Goal: Information Seeking & Learning: Learn about a topic

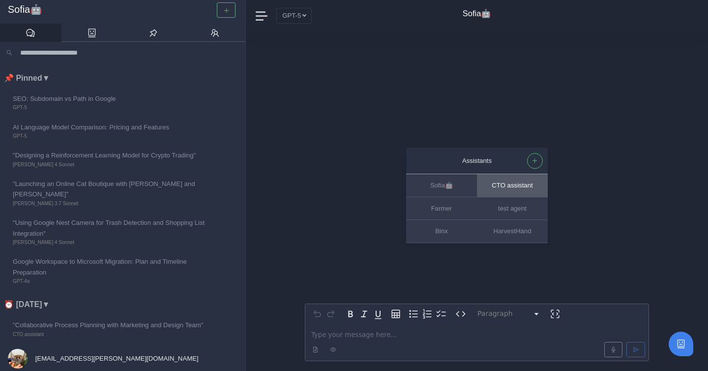
click at [495, 189] on button "CTO assistant" at bounding box center [512, 185] width 71 height 23
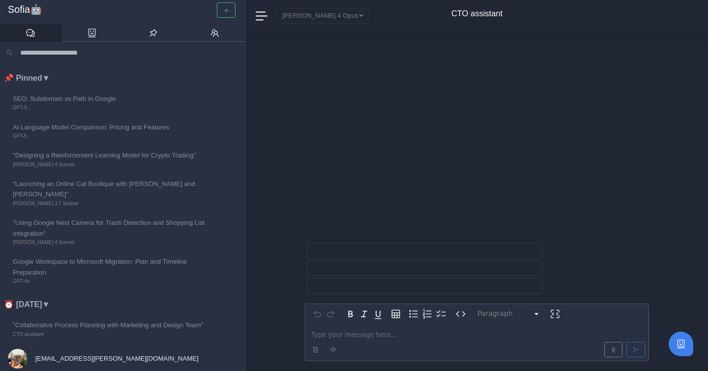
click at [377, 334] on p "editable markdown" at bounding box center [476, 334] width 331 height 10
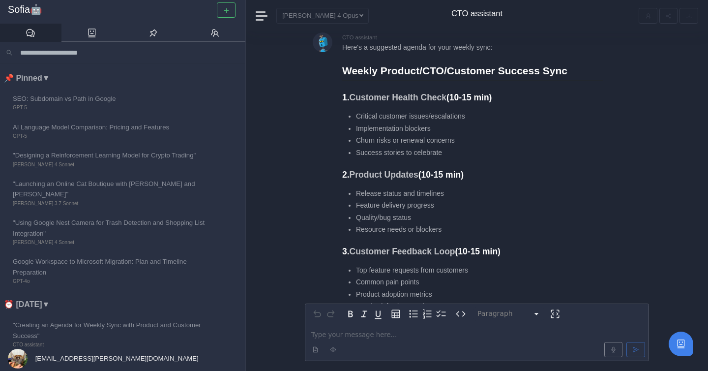
scroll to position [-284, 0]
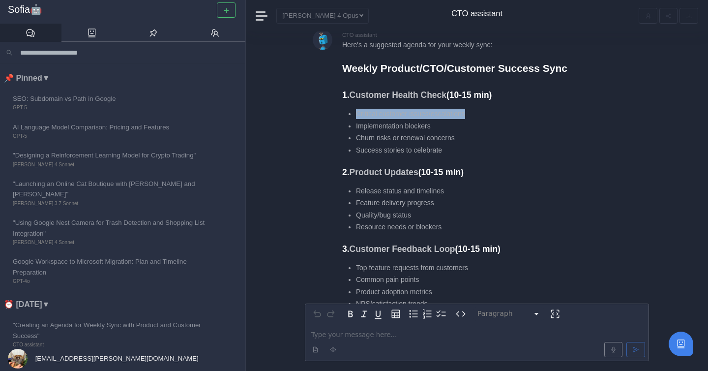
drag, startPoint x: 355, startPoint y: 113, endPoint x: 476, endPoint y: 113, distance: 120.4
click at [476, 113] on li "Critical customer issues/escalations" at bounding box center [479, 114] width 247 height 10
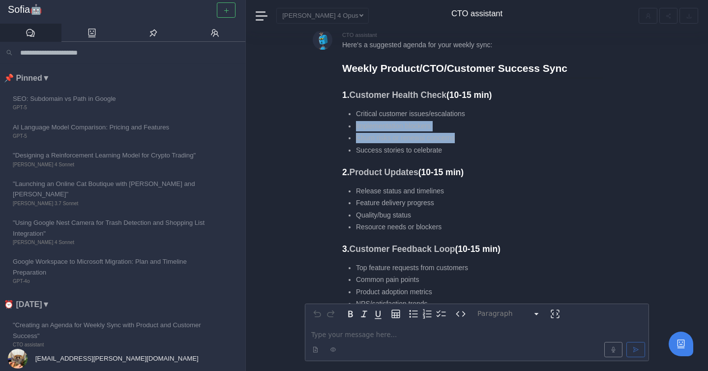
drag, startPoint x: 348, startPoint y: 119, endPoint x: 459, endPoint y: 137, distance: 111.9
click at [459, 137] on ul "Critical customer issues/escalations Implementation blockers Churn risks or ren…" at bounding box center [472, 132] width 260 height 47
click at [459, 137] on li "Churn risks or renewal concerns" at bounding box center [479, 138] width 247 height 10
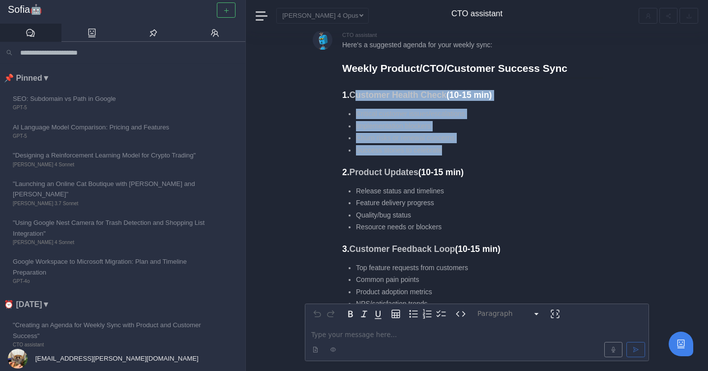
drag, startPoint x: 462, startPoint y: 145, endPoint x: 355, endPoint y: 98, distance: 116.9
click at [355, 98] on div "Here's a suggested agenda for your weekly sync: Weekly Product/CTO/Customer Suc…" at bounding box center [472, 307] width 260 height 534
click at [355, 98] on strong "Customer Health Check" at bounding box center [397, 95] width 97 height 10
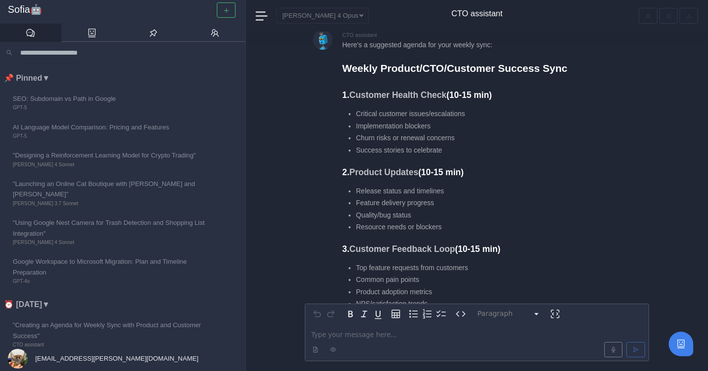
drag, startPoint x: 344, startPoint y: 95, endPoint x: 478, endPoint y: 173, distance: 154.8
click at [478, 173] on div "Here's a suggested agenda for your weekly sync: Weekly Product/CTO/Customer Suc…" at bounding box center [472, 307] width 260 height 534
click at [478, 173] on h3 "2. Product Updates (10-15 min)" at bounding box center [472, 172] width 260 height 11
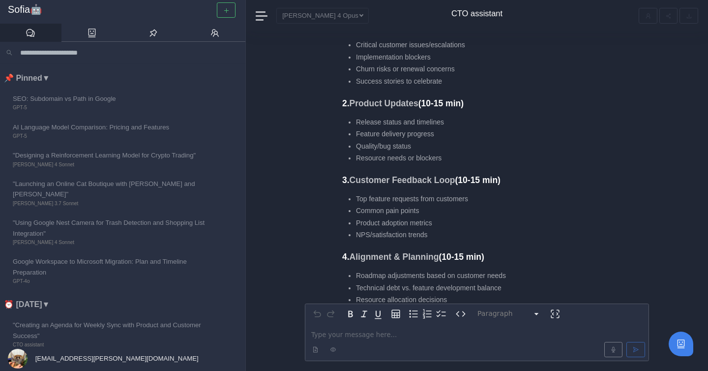
scroll to position [-212, 0]
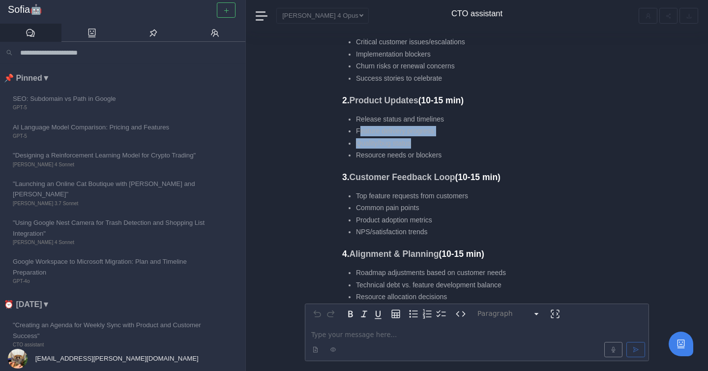
drag, startPoint x: 358, startPoint y: 129, endPoint x: 459, endPoint y: 141, distance: 101.9
click at [459, 141] on ul "Release status and timelines Feature delivery progress Quality/bug status Resou…" at bounding box center [472, 137] width 260 height 47
click at [459, 141] on li "Quality/bug status" at bounding box center [479, 143] width 247 height 10
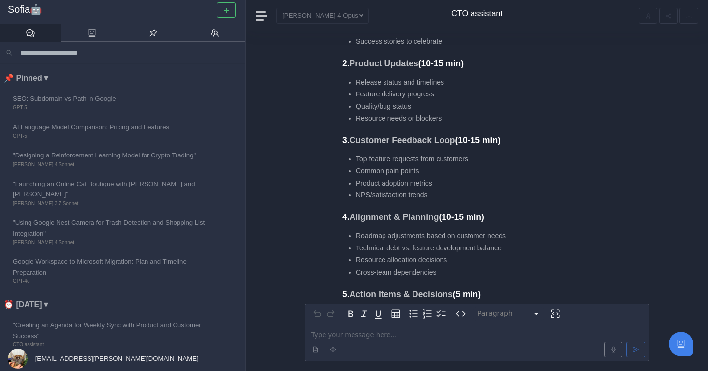
scroll to position [-173, 0]
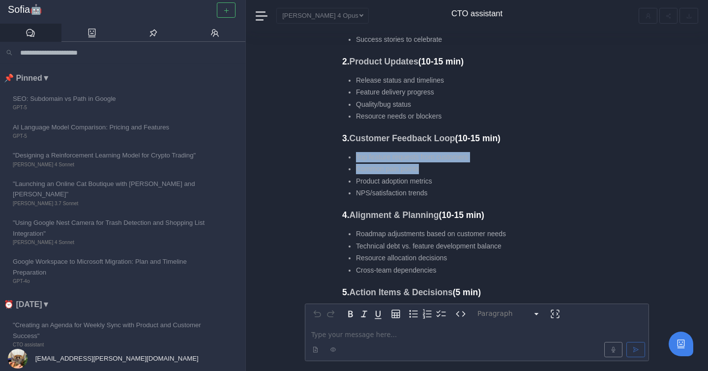
drag, startPoint x: 350, startPoint y: 153, endPoint x: 452, endPoint y: 169, distance: 102.9
click at [453, 169] on ul "Top feature requests from customers Common pain points Product adoption metrics…" at bounding box center [472, 175] width 260 height 47
click at [452, 169] on li "Common pain points" at bounding box center [479, 169] width 247 height 10
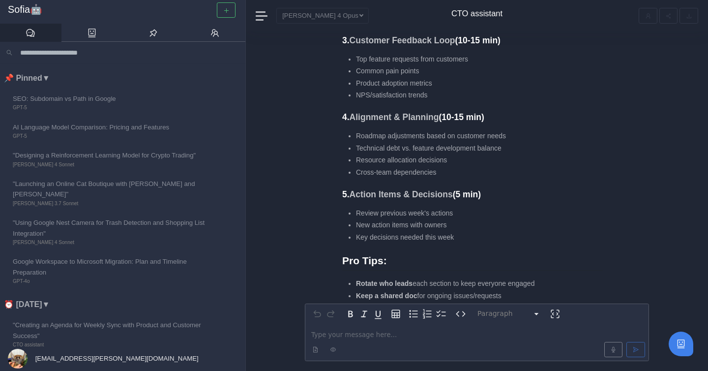
scroll to position [-74, 0]
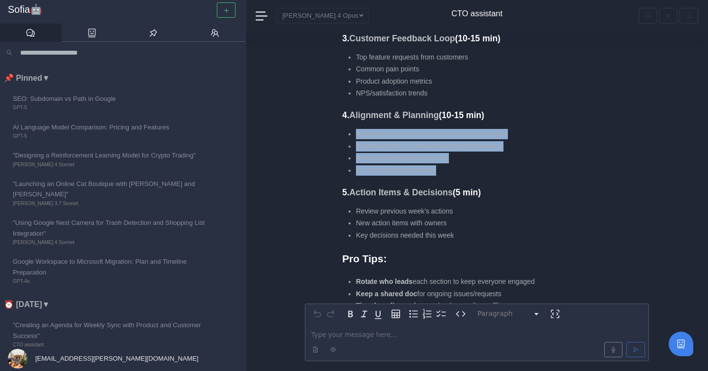
drag, startPoint x: 345, startPoint y: 133, endPoint x: 480, endPoint y: 171, distance: 139.3
click at [480, 171] on ul "Roadmap adjustments based on customer needs Technical debt vs. feature developm…" at bounding box center [472, 152] width 260 height 47
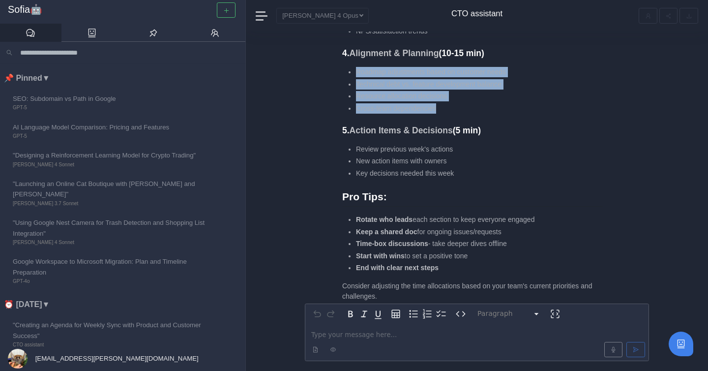
scroll to position [-11, 0]
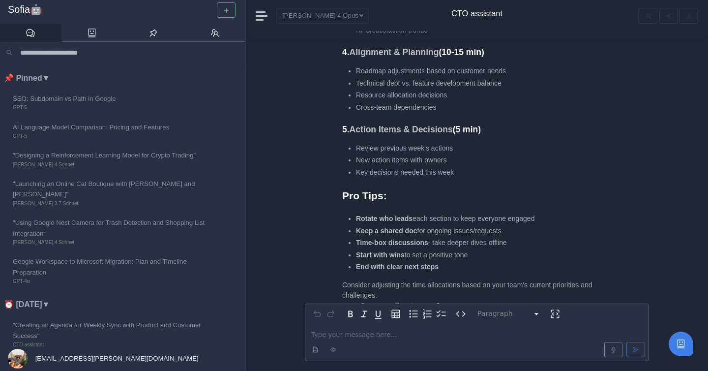
click at [480, 171] on li "Key decisions needed this week" at bounding box center [479, 172] width 247 height 10
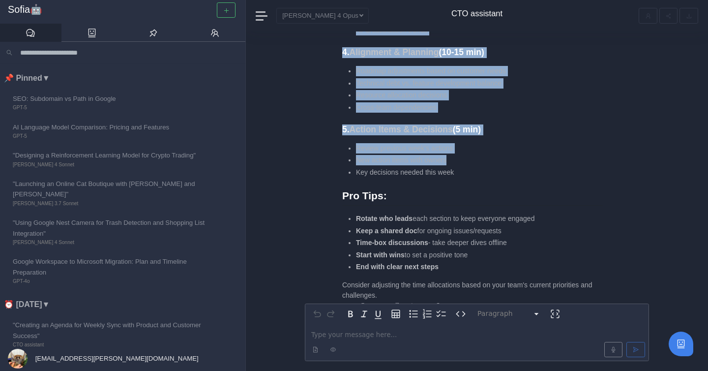
drag, startPoint x: 335, startPoint y: 150, endPoint x: 471, endPoint y: 159, distance: 136.4
click at [471, 159] on div "CTO assistant Here's a suggested agenda for your weekly sync: Weekly Product/CT…" at bounding box center [477, 35] width 344 height 556
click at [471, 159] on li "New action items with owners" at bounding box center [479, 160] width 247 height 10
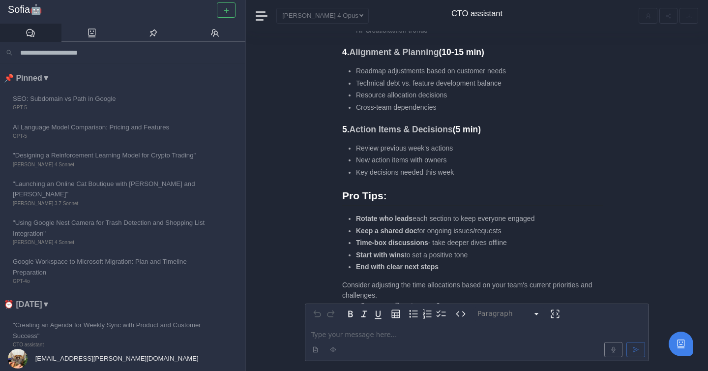
scroll to position [0, 0]
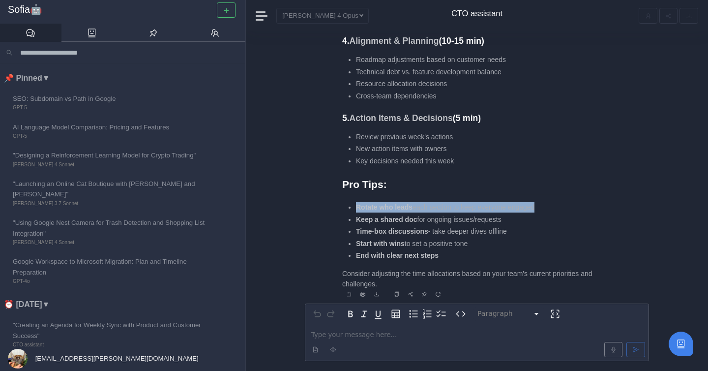
drag, startPoint x: 357, startPoint y: 211, endPoint x: 460, endPoint y: 213, distance: 103.7
click at [460, 213] on ul "Rotate who leads each section to keep everyone engaged Keep a shared doc for on…" at bounding box center [472, 231] width 260 height 58
drag, startPoint x: 355, startPoint y: 231, endPoint x: 526, endPoint y: 234, distance: 170.6
click at [526, 234] on li "Time-box discussions - take deeper dives offline" at bounding box center [479, 231] width 247 height 10
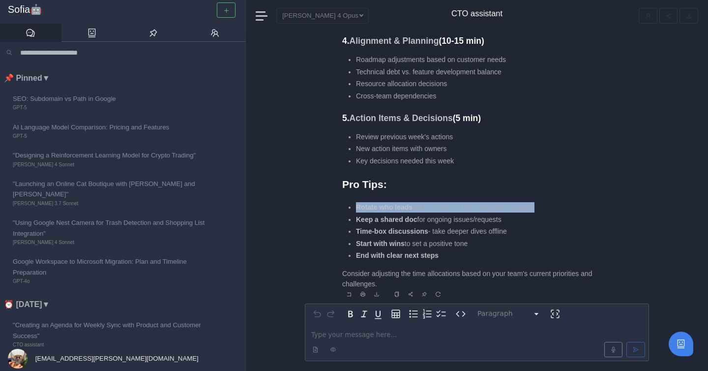
drag, startPoint x: 354, startPoint y: 246, endPoint x: 501, endPoint y: 249, distance: 147.0
click at [501, 249] on ul "Rotate who leads each section to keep everyone engaged Keep a shared doc for on…" at bounding box center [472, 231] width 260 height 58
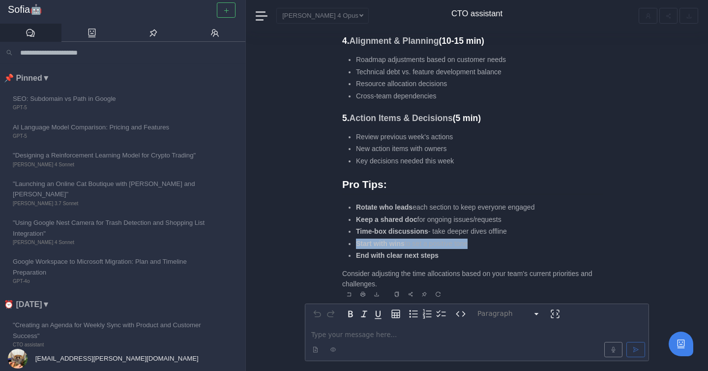
click at [501, 249] on ul "Rotate who leads each section to keep everyone engaged Keep a shared doc for on…" at bounding box center [472, 231] width 260 height 58
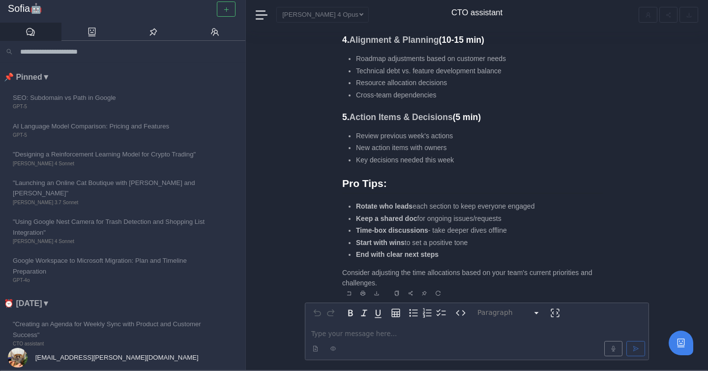
scroll to position [-330, 0]
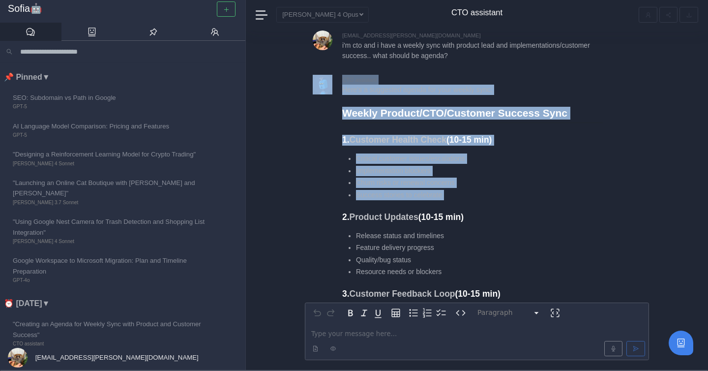
drag, startPoint x: 330, startPoint y: 134, endPoint x: 453, endPoint y: 201, distance: 139.4
click at [453, 201] on div "CTO assistant Here's a suggested agenda for your weekly sync: Weekly Product/CT…" at bounding box center [477, 353] width 344 height 556
click at [453, 201] on div "Here's a suggested agenda for your weekly sync: Weekly Product/CTO/Customer Suc…" at bounding box center [472, 352] width 260 height 534
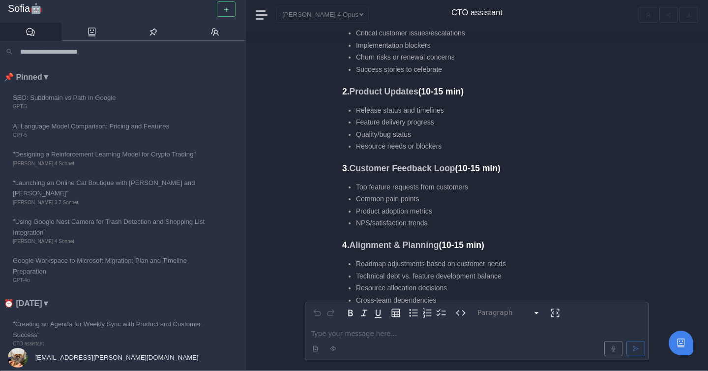
scroll to position [-205, 0]
click at [228, 11] on icon "button" at bounding box center [226, 9] width 6 height 6
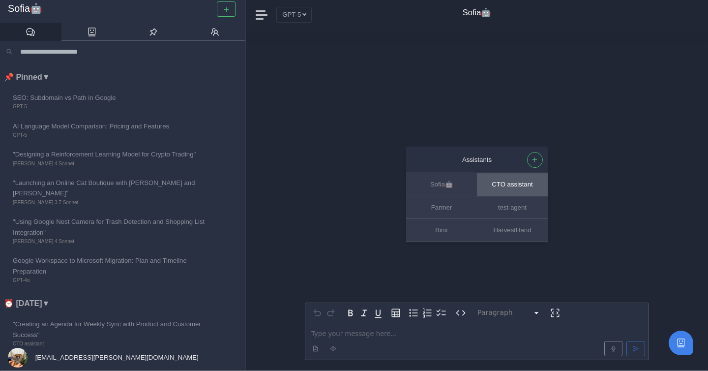
click at [501, 188] on button "CTO assistant" at bounding box center [512, 184] width 71 height 23
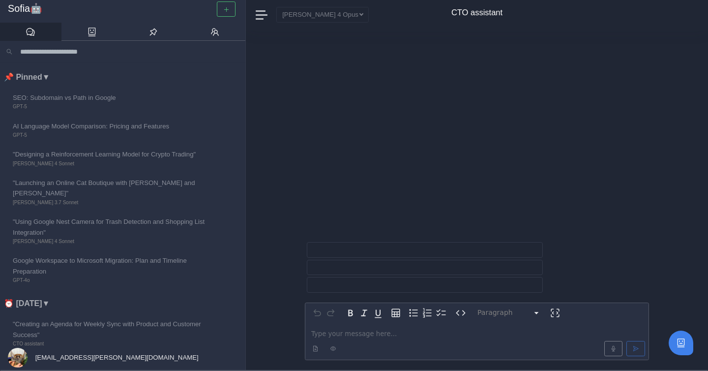
click at [360, 334] on p "editable markdown" at bounding box center [476, 333] width 331 height 10
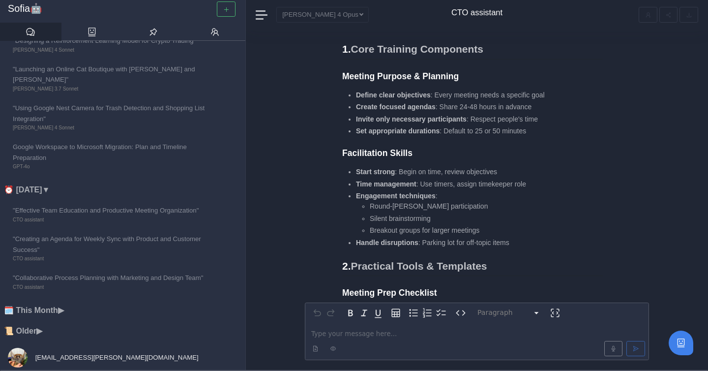
scroll to position [-688, 0]
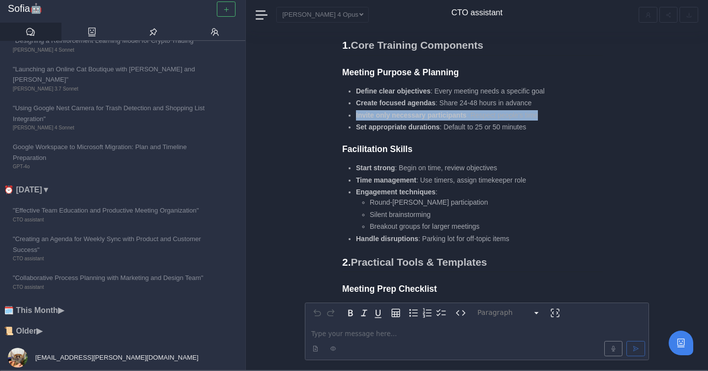
drag, startPoint x: 356, startPoint y: 116, endPoint x: 556, endPoint y: 110, distance: 199.6
click at [557, 112] on li "Invite only necessary participants : Respect people's time" at bounding box center [479, 115] width 247 height 10
click at [556, 110] on li "Invite only necessary participants : Respect people's time" at bounding box center [479, 115] width 247 height 10
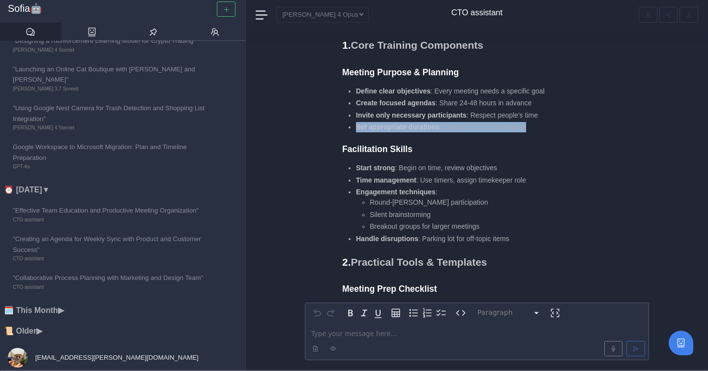
drag, startPoint x: 352, startPoint y: 128, endPoint x: 538, endPoint y: 124, distance: 185.8
click at [538, 125] on ul "Define clear objectives : Every meeting needs a specific goal Create focused ag…" at bounding box center [472, 109] width 260 height 47
click at [538, 124] on li "Set appropriate durations : Default to 25 or 50 minutes" at bounding box center [479, 127] width 247 height 10
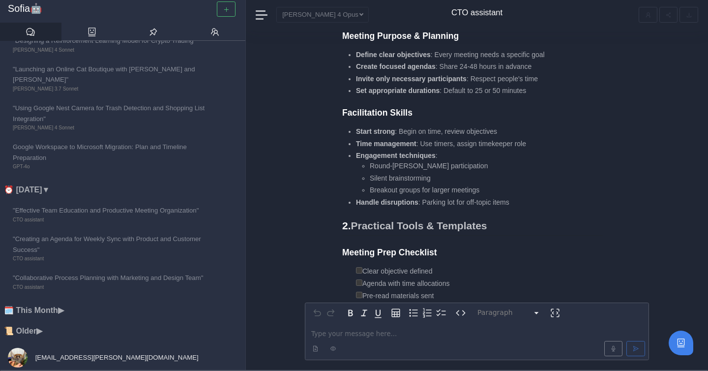
scroll to position [-650, 0]
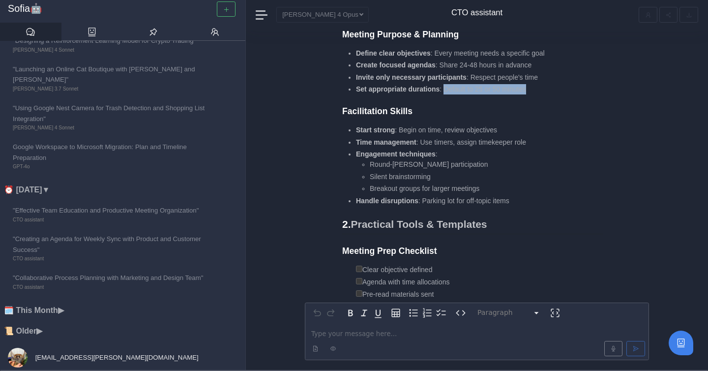
drag, startPoint x: 445, startPoint y: 91, endPoint x: 554, endPoint y: 89, distance: 108.6
click at [554, 90] on li "Set appropriate durations : Default to 25 or 50 minutes" at bounding box center [479, 89] width 247 height 10
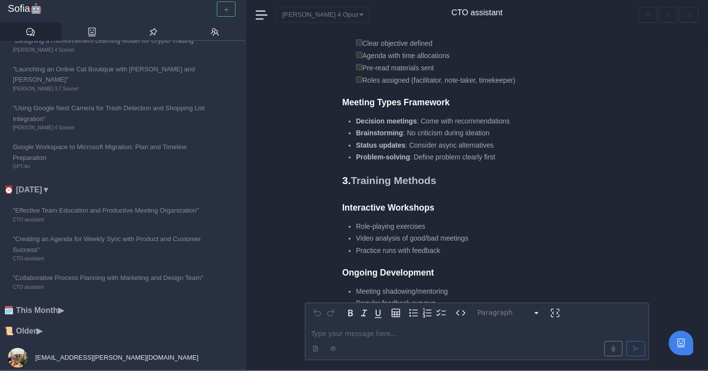
scroll to position [-422, 0]
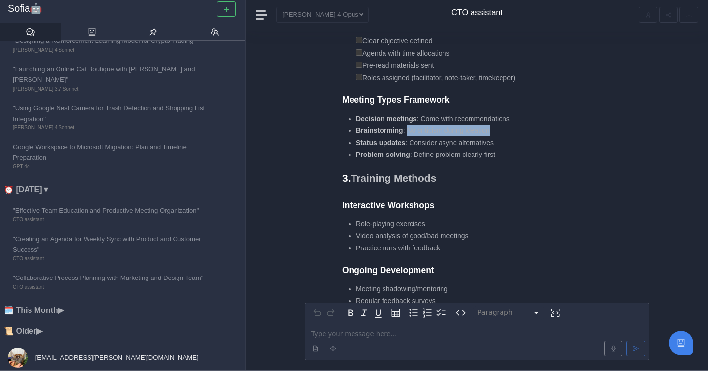
drag, startPoint x: 408, startPoint y: 130, endPoint x: 510, endPoint y: 128, distance: 101.7
click at [510, 128] on li "Brainstorming : No criticism during ideation" at bounding box center [479, 130] width 247 height 10
drag, startPoint x: 357, startPoint y: 142, endPoint x: 411, endPoint y: 144, distance: 54.1
click at [411, 144] on li "Status updates : Consider async alternatives" at bounding box center [479, 143] width 247 height 10
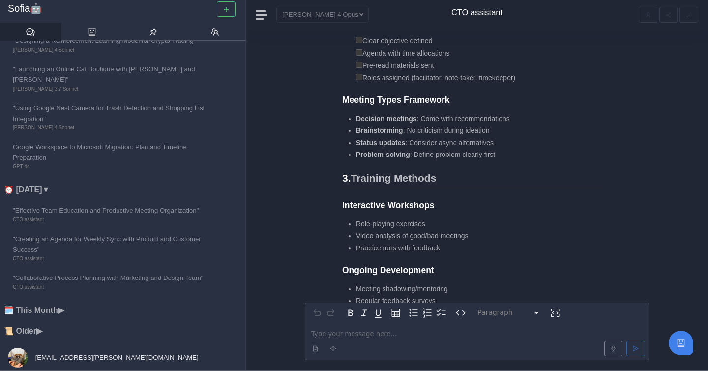
click at [418, 145] on li "Status updates : Consider async alternatives" at bounding box center [479, 143] width 247 height 10
drag, startPoint x: 413, startPoint y: 145, endPoint x: 502, endPoint y: 144, distance: 89.5
click at [502, 144] on li "Status updates : Consider async alternatives" at bounding box center [479, 143] width 247 height 10
drag, startPoint x: 506, startPoint y: 144, endPoint x: 412, endPoint y: 140, distance: 94.4
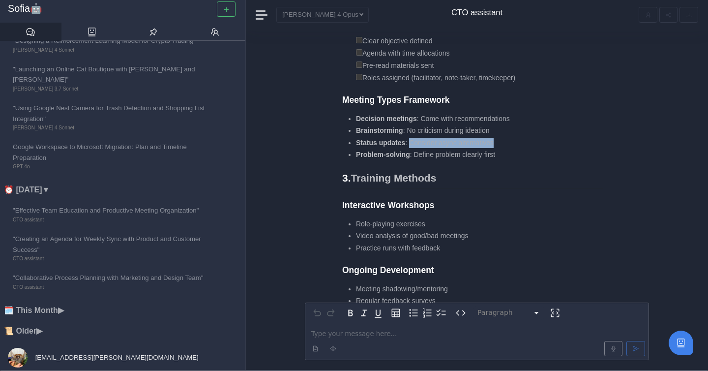
click at [412, 141] on li "Status updates : Consider async alternatives" at bounding box center [479, 143] width 247 height 10
click at [418, 153] on li "Problem-solving : Define problem clearly first" at bounding box center [479, 154] width 247 height 10
drag, startPoint x: 414, startPoint y: 153, endPoint x: 504, endPoint y: 152, distance: 89.4
click at [504, 152] on li "Problem-solving : Define problem clearly first" at bounding box center [479, 154] width 247 height 10
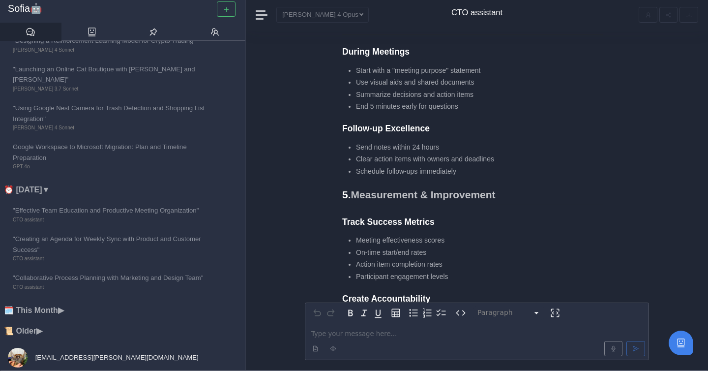
scroll to position [-94, 0]
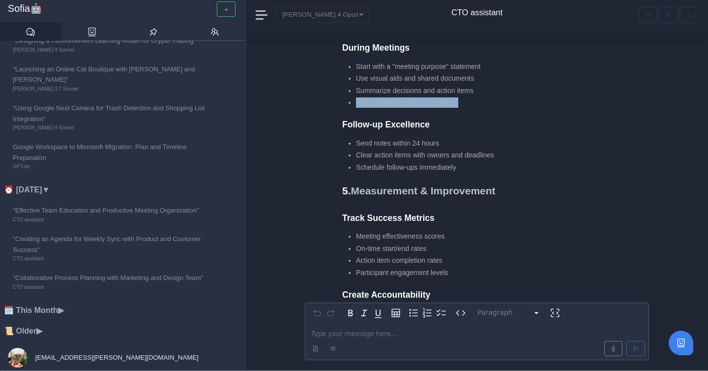
drag, startPoint x: 355, startPoint y: 100, endPoint x: 463, endPoint y: 105, distance: 107.7
click at [463, 105] on ul "Start with a "meeting purpose" statement Use visual aids and shared documents S…" at bounding box center [472, 84] width 260 height 47
click at [463, 105] on li "End 5 minutes early for questions" at bounding box center [479, 102] width 247 height 10
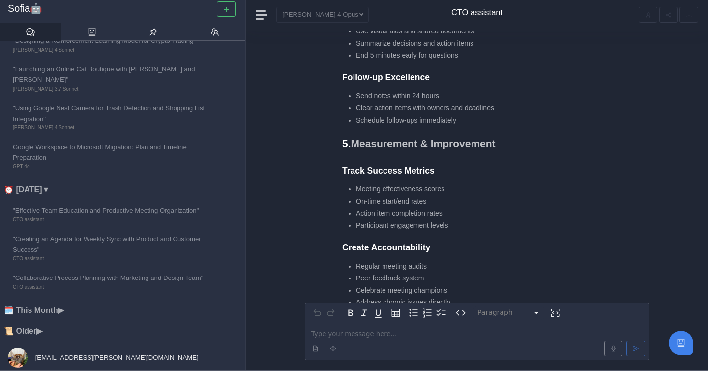
scroll to position [-43, 0]
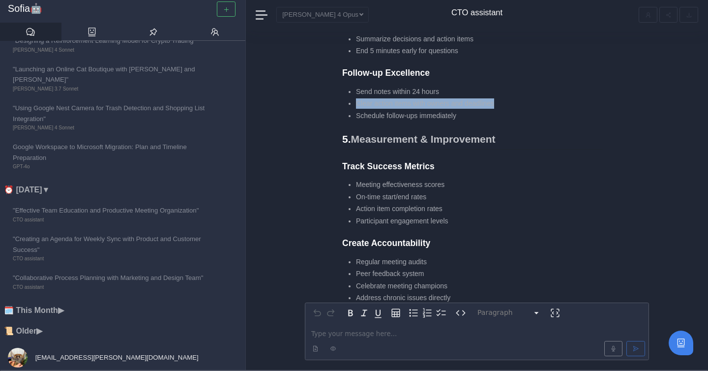
drag, startPoint x: 356, startPoint y: 101, endPoint x: 503, endPoint y: 105, distance: 147.5
click at [503, 105] on li "Clear action items with owners and deadlines" at bounding box center [479, 103] width 247 height 10
drag, startPoint x: 503, startPoint y: 105, endPoint x: 347, endPoint y: 103, distance: 155.8
click at [347, 103] on ul "Send notes within 24 hours Clear action items with owners and deadlines Schedul…" at bounding box center [472, 103] width 260 height 34
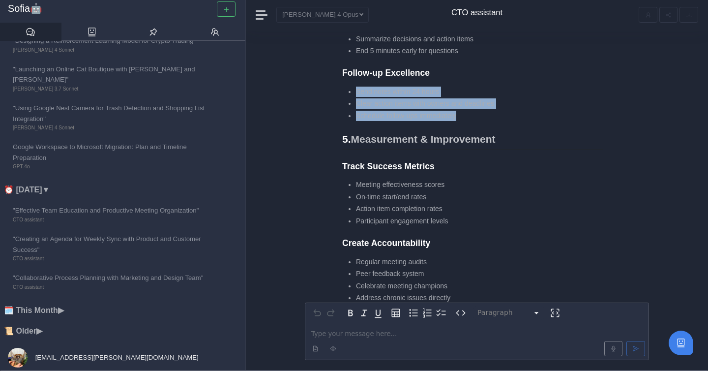
drag, startPoint x: 460, startPoint y: 115, endPoint x: 350, endPoint y: 93, distance: 112.3
click at [350, 93] on ul "Send notes within 24 hours Clear action items with owners and deadlines Schedul…" at bounding box center [472, 103] width 260 height 34
click at [356, 93] on li "Send notes within 24 hours" at bounding box center [479, 91] width 247 height 10
drag, startPoint x: 349, startPoint y: 86, endPoint x: 472, endPoint y: 115, distance: 126.7
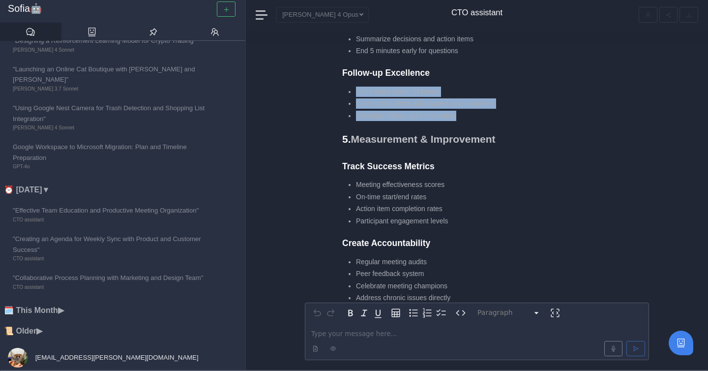
click at [472, 115] on li "Schedule follow-ups immediately" at bounding box center [479, 116] width 247 height 10
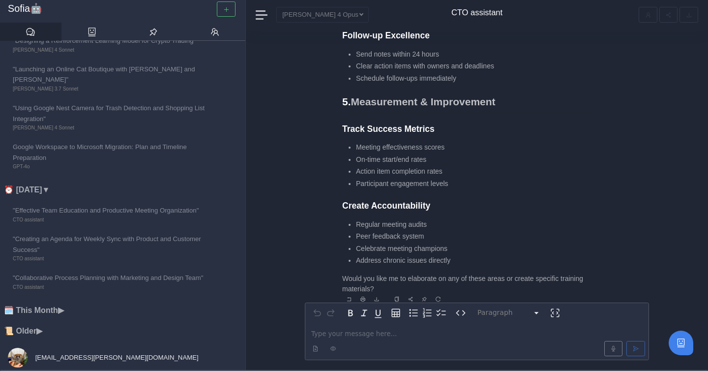
scroll to position [0, 0]
